Goal: Task Accomplishment & Management: Manage account settings

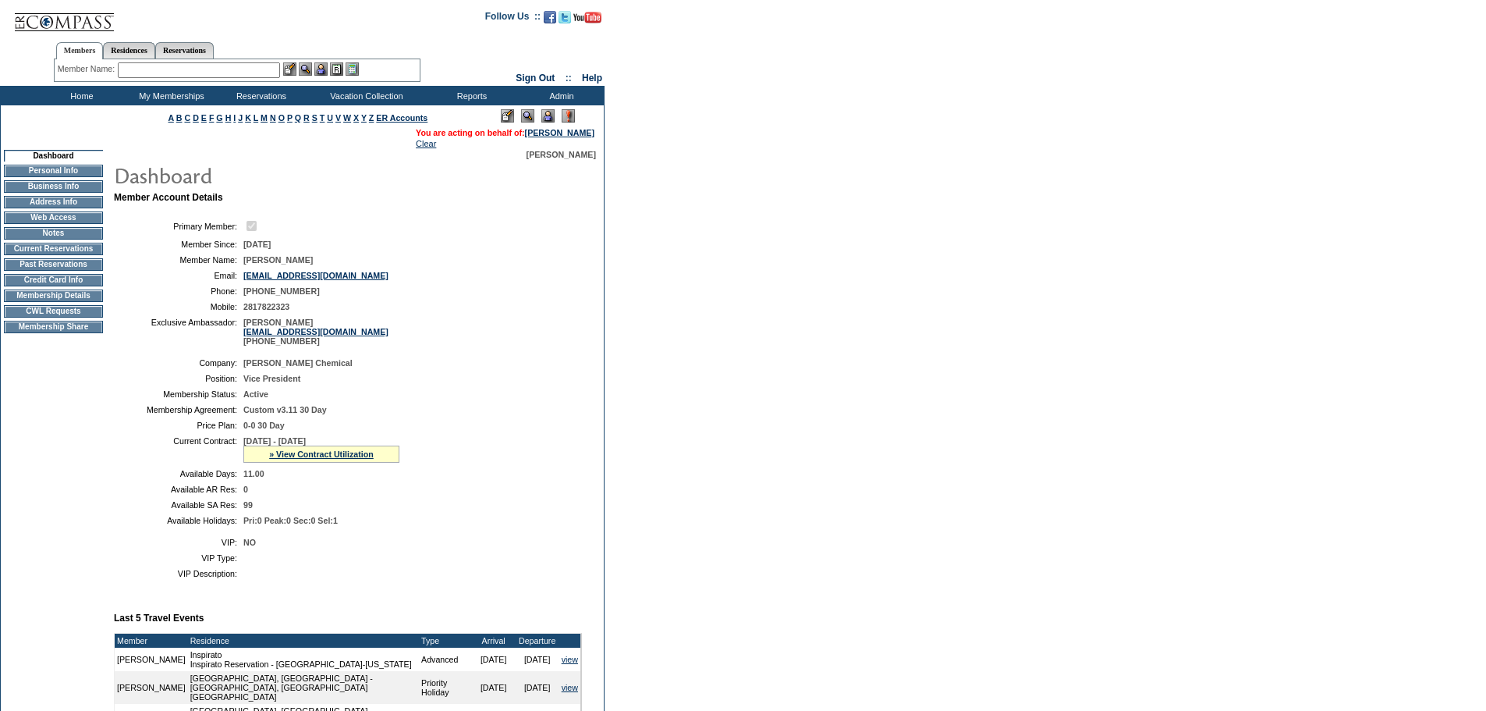
click at [46, 286] on td "Credit Card Info" at bounding box center [53, 280] width 99 height 12
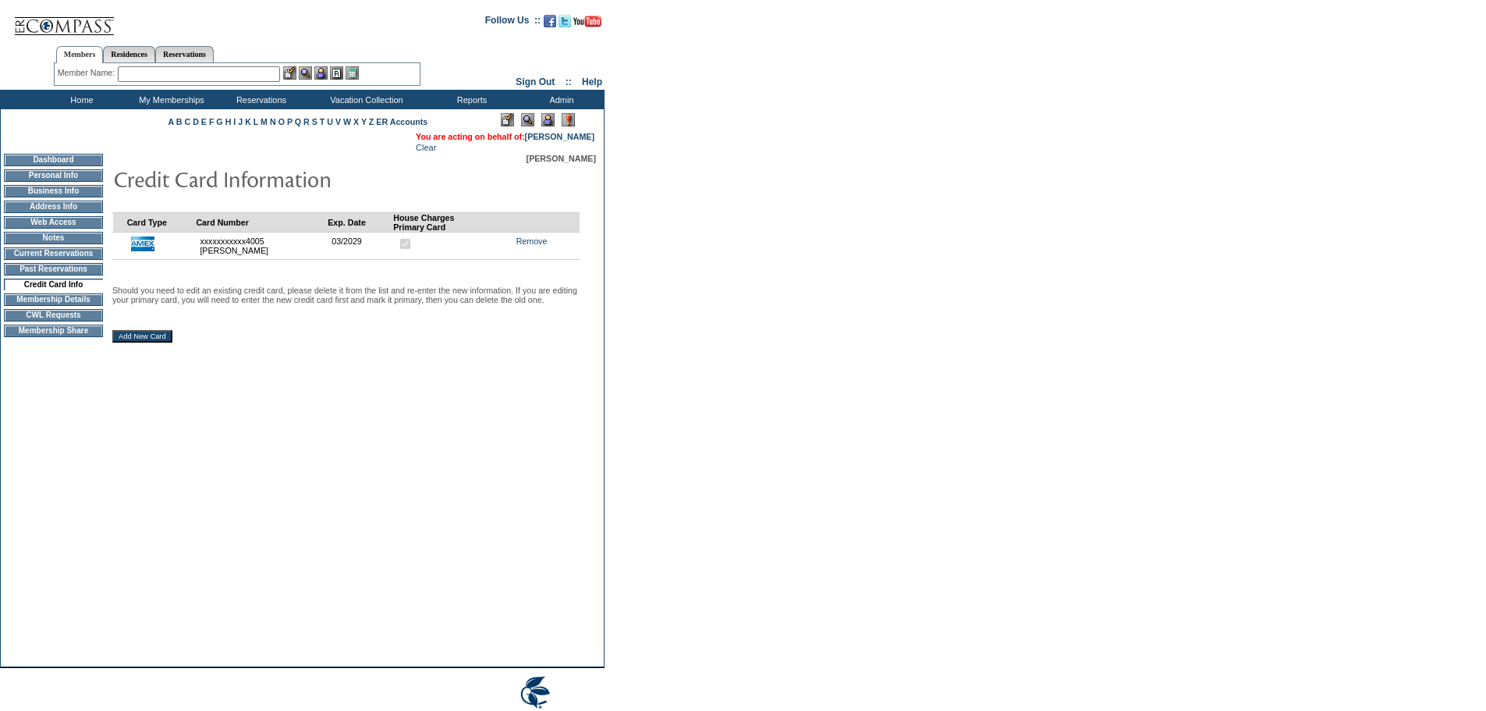
click at [1058, 431] on form "Follow Us ::" at bounding box center [740, 375] width 1480 height 742
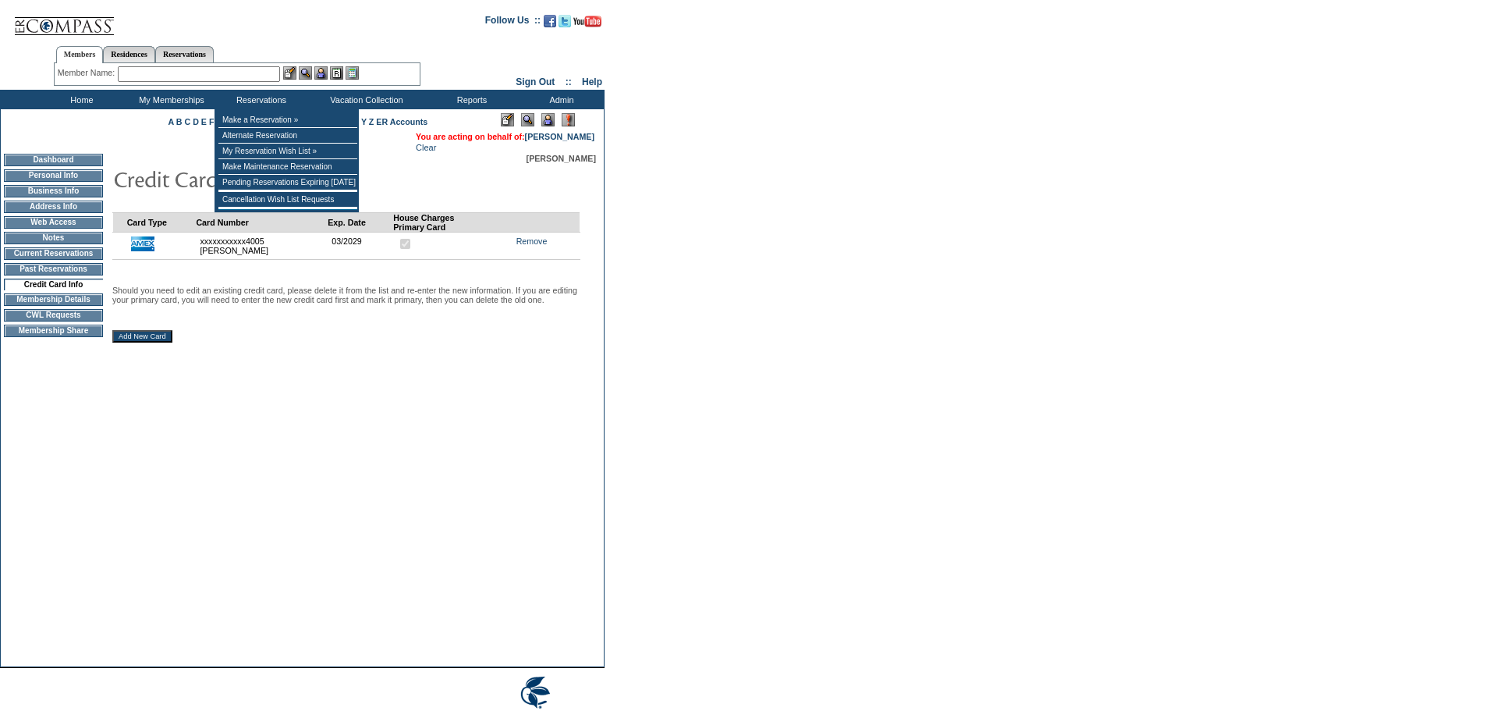
click at [228, 74] on input "text" at bounding box center [199, 74] width 162 height 16
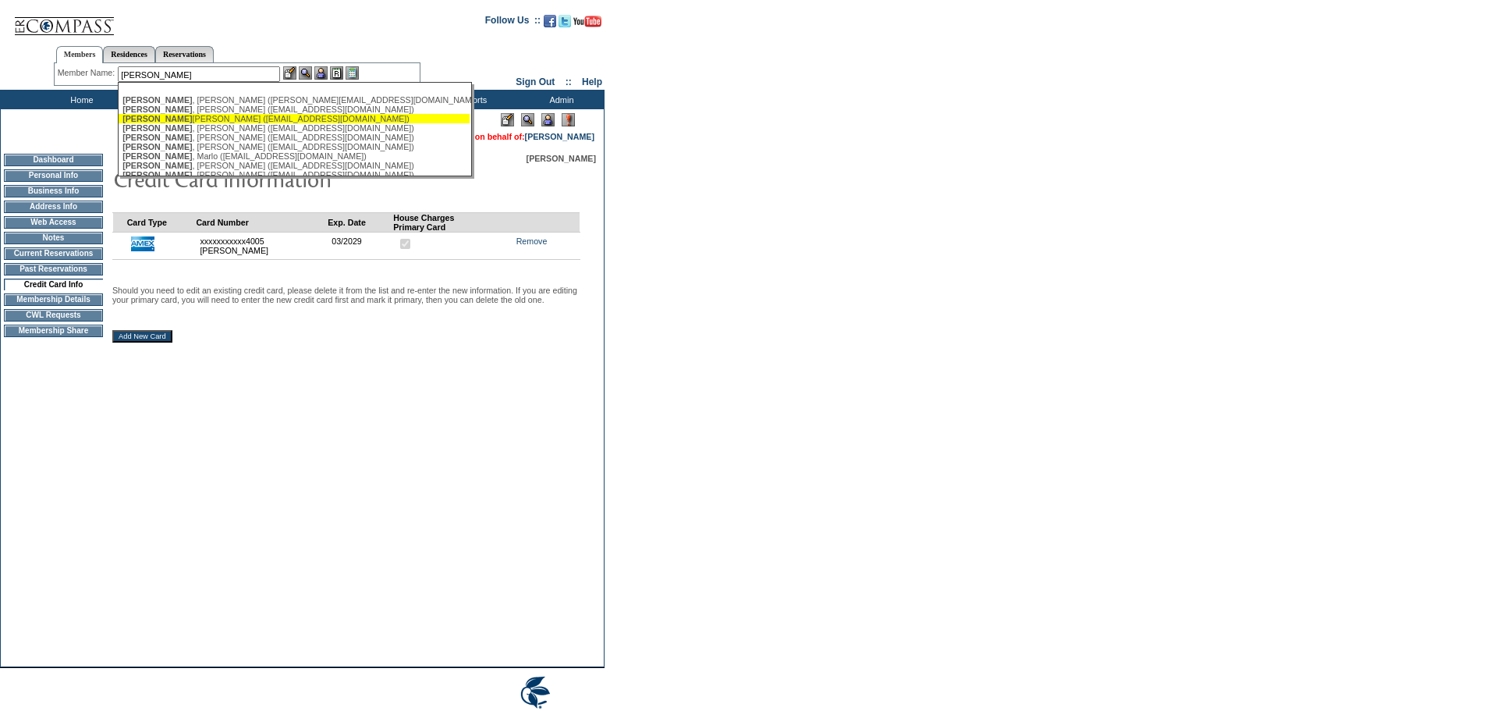
click at [183, 122] on div "Katz , Danielle (dkatz401@gmail.com)" at bounding box center [293, 118] width 343 height 9
type input "Katz, Danielle (dkatz401@gmail.com)"
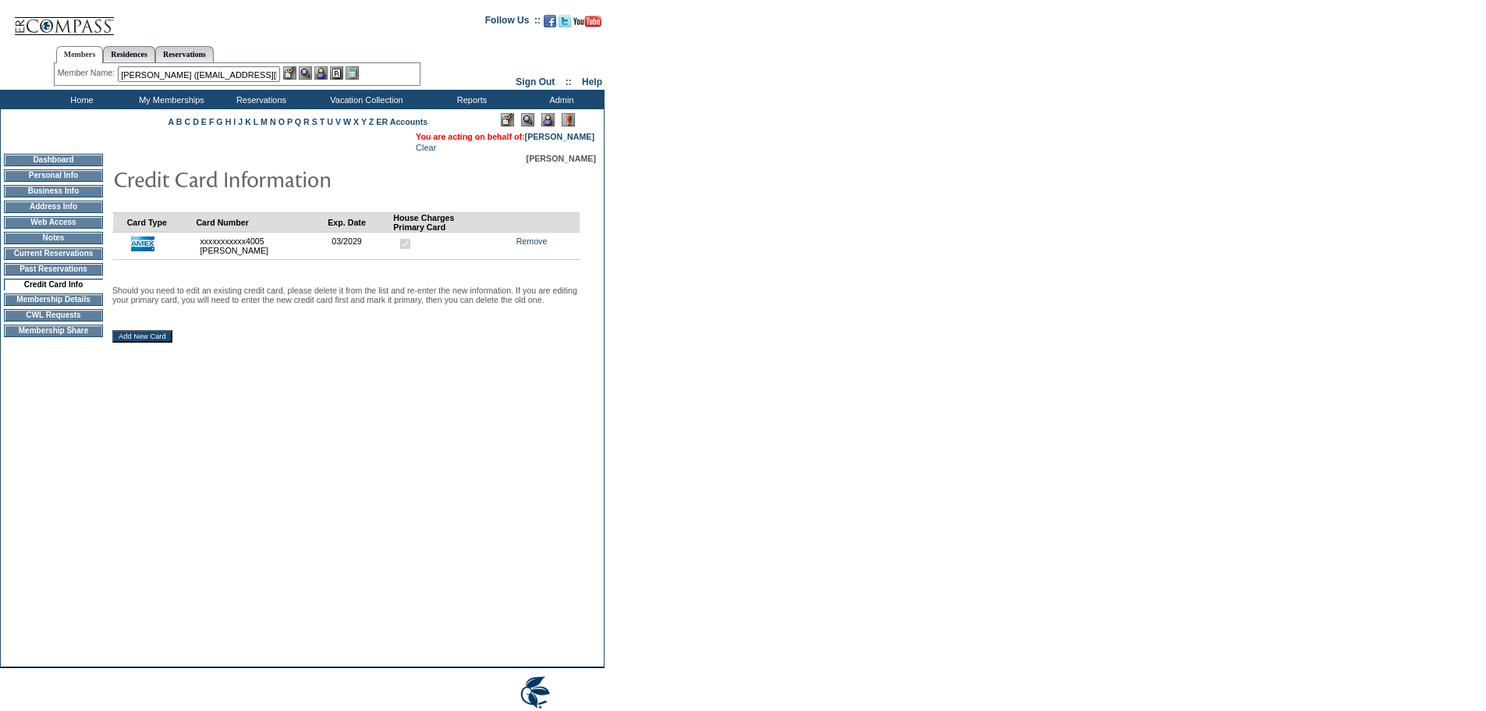
click at [327, 70] on img at bounding box center [320, 72] width 13 height 13
click at [310, 73] on img at bounding box center [305, 72] width 13 height 13
